Goal: Task Accomplishment & Management: Complete application form

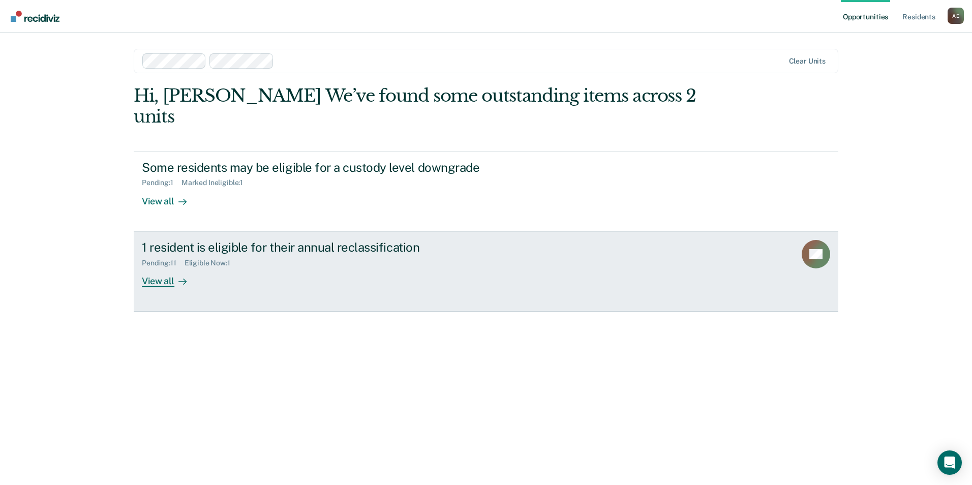
click at [153, 267] on div "View all" at bounding box center [170, 277] width 57 height 20
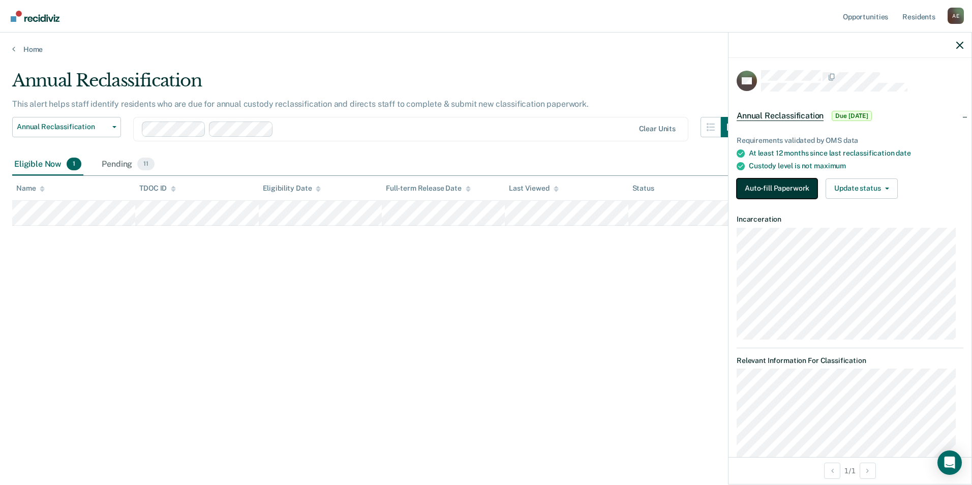
click at [769, 181] on button "Auto-fill Paperwork" at bounding box center [776, 188] width 81 height 20
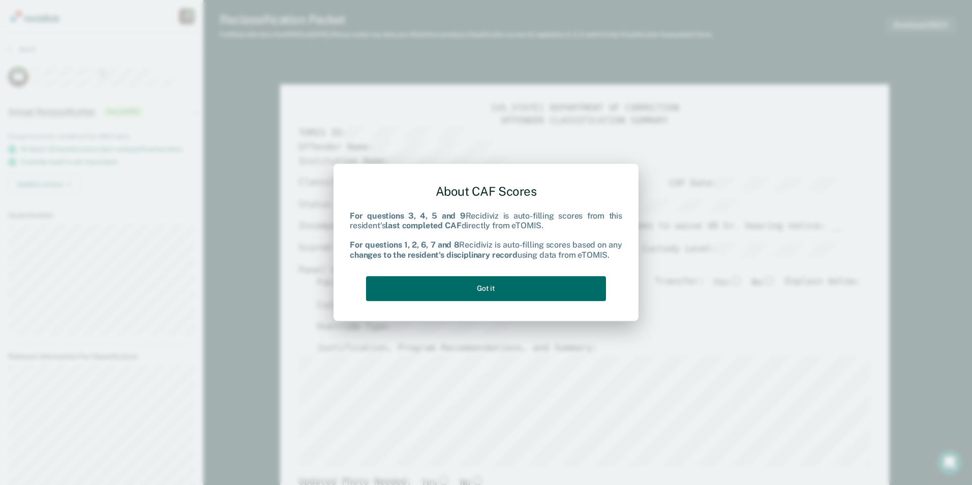
click at [529, 274] on div "About CAF Scores For questions 3, 4, 5 and 9 Recidiviz is auto-filling scores f…" at bounding box center [486, 240] width 272 height 129
click at [523, 285] on button "Got it" at bounding box center [486, 288] width 240 height 25
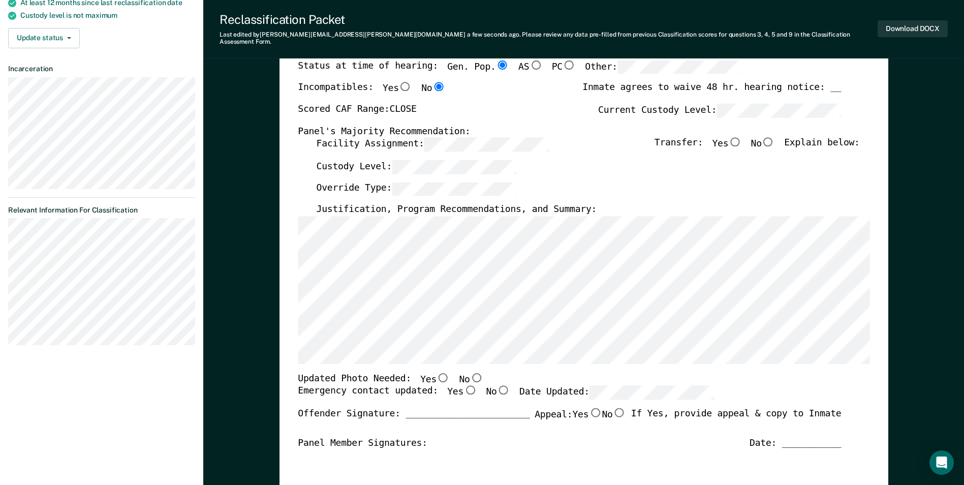
scroll to position [152, 0]
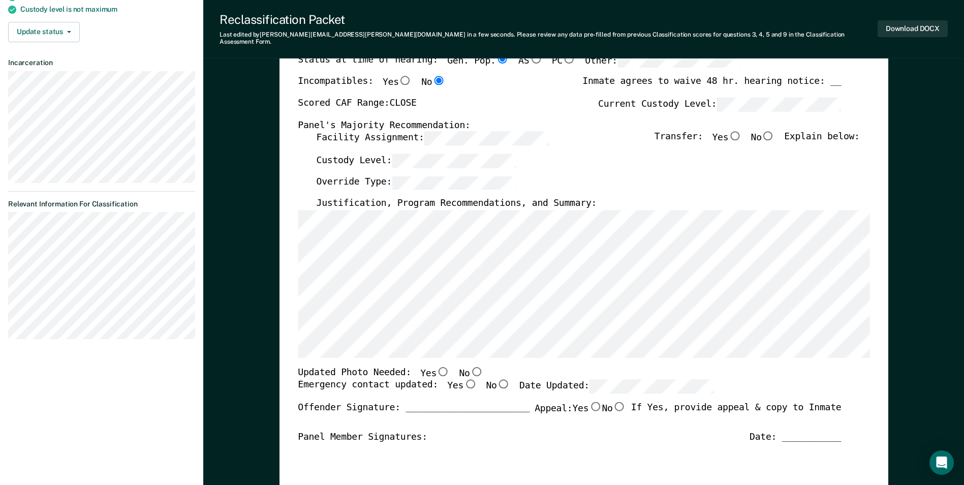
click at [370, 352] on div "[US_STATE] DEPARTMENT OF CORRECTION OFFENDER CLASSIFICATION SUMMARY TOMIS ID: O…" at bounding box center [584, 353] width 572 height 790
click at [470, 366] on input "No" at bounding box center [476, 370] width 13 height 9
type textarea "x"
radio input "true"
click at [463, 380] on input "Yes" at bounding box center [469, 384] width 13 height 9
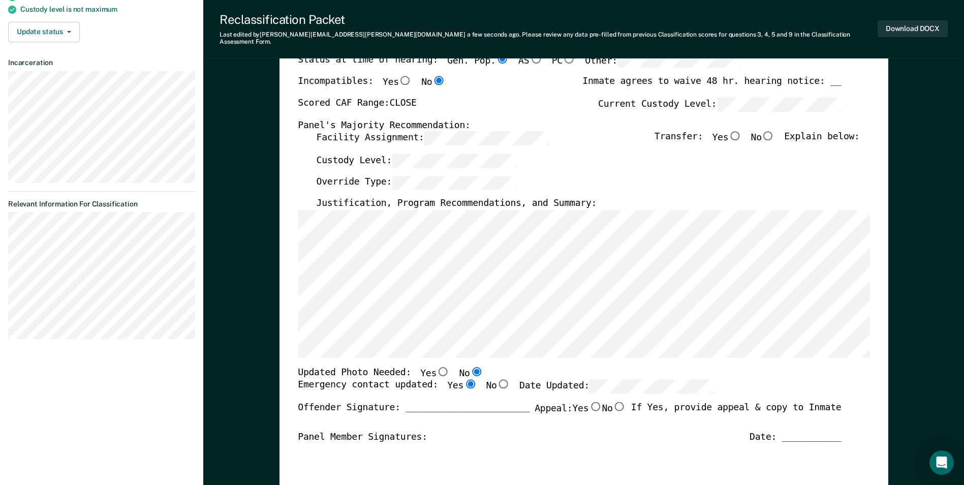
type textarea "x"
radio input "true"
click at [463, 380] on input "Yes" at bounding box center [469, 384] width 13 height 9
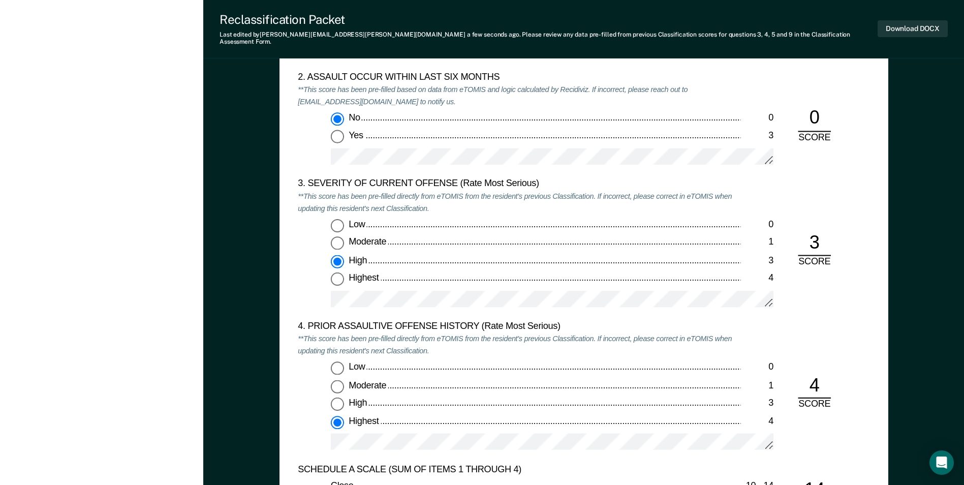
scroll to position [1169, 0]
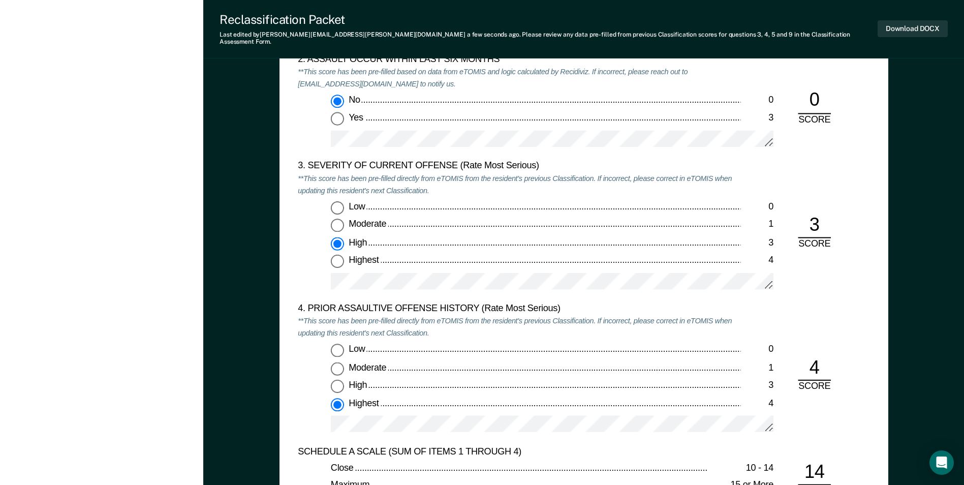
click at [339, 255] on input "Highest 4" at bounding box center [337, 261] width 13 height 13
type textarea "x"
radio input "false"
radio input "true"
click at [338, 237] on input "High 3" at bounding box center [337, 243] width 13 height 13
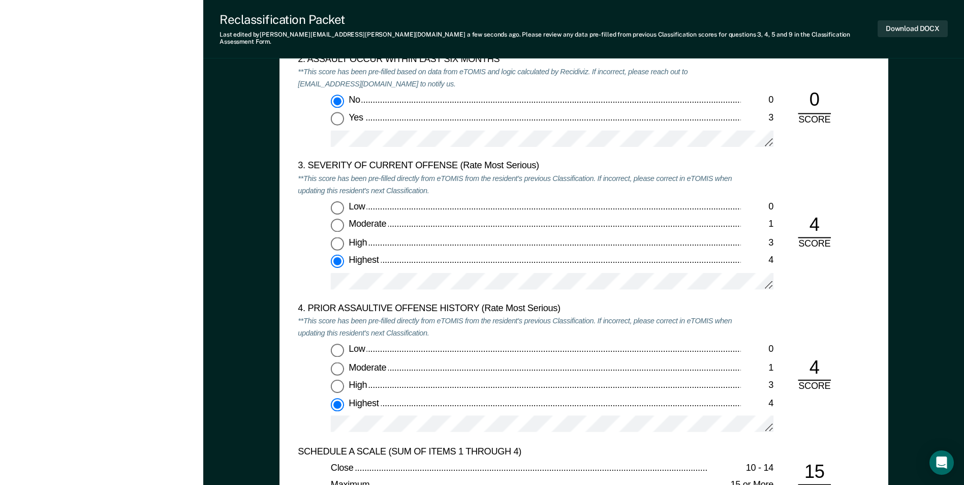
type textarea "x"
radio input "true"
radio input "false"
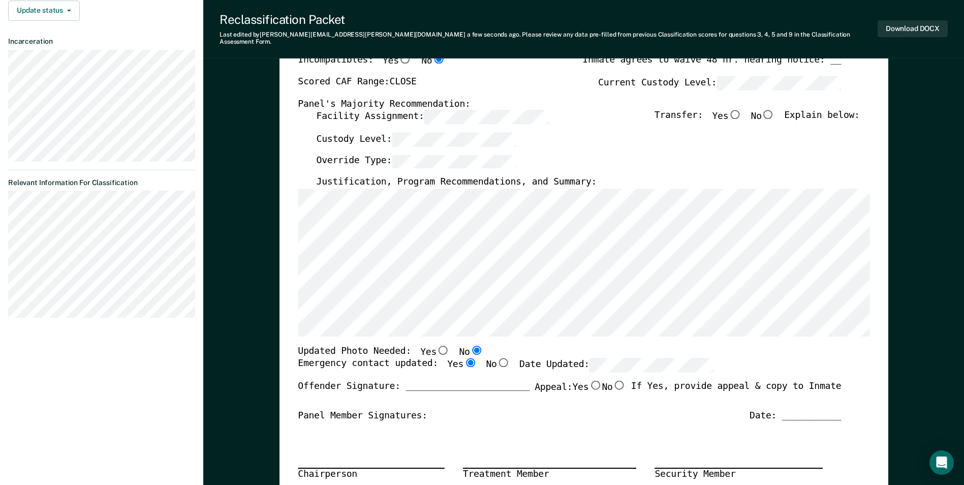
scroll to position [166, 0]
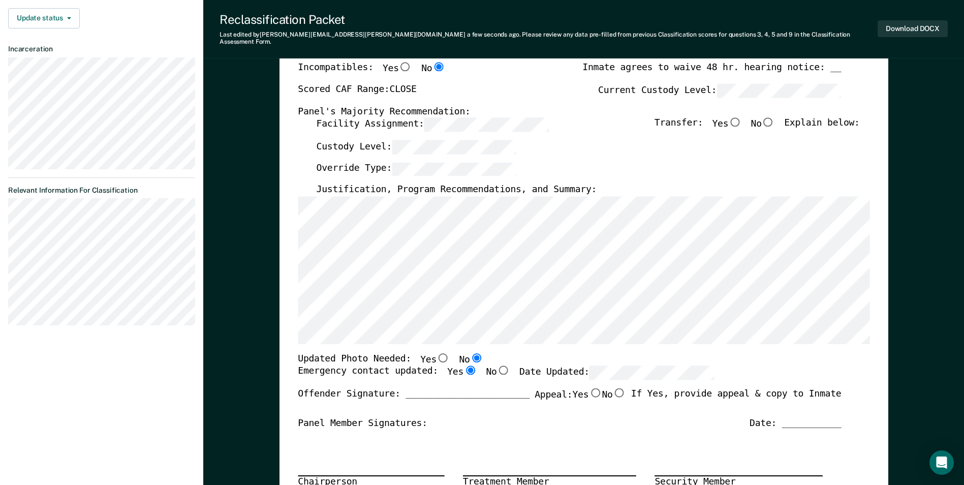
click at [775, 117] on input "No" at bounding box center [768, 121] width 13 height 9
type textarea "x"
radio input "true"
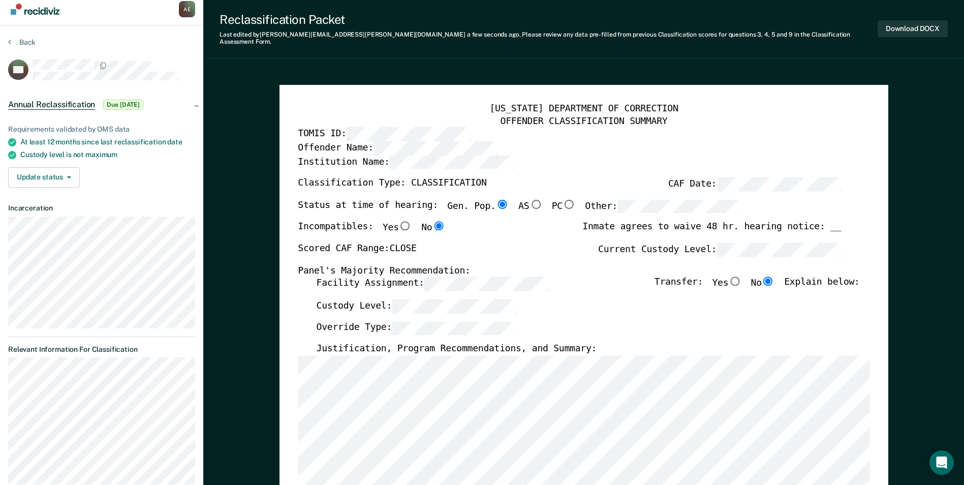
scroll to position [0, 0]
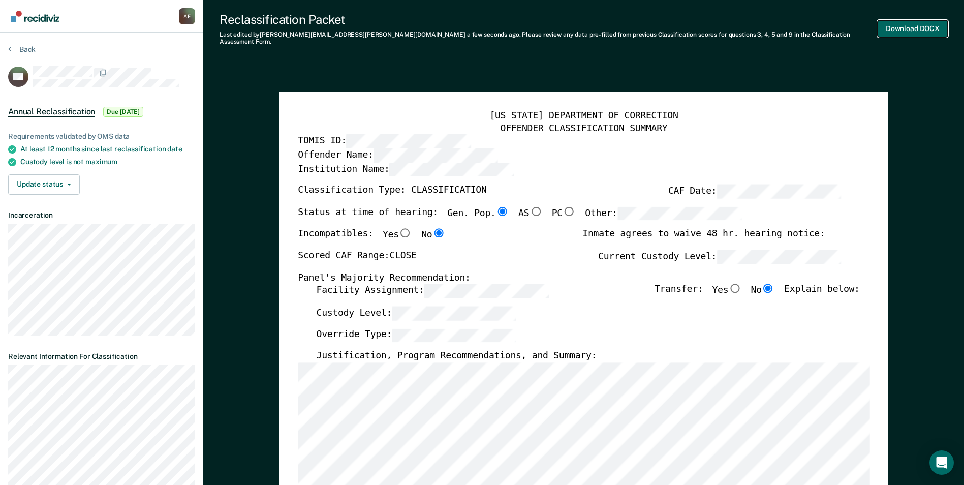
click at [917, 22] on button "Download DOCX" at bounding box center [913, 28] width 70 height 17
type textarea "x"
